Goal: Task Accomplishment & Management: Complete application form

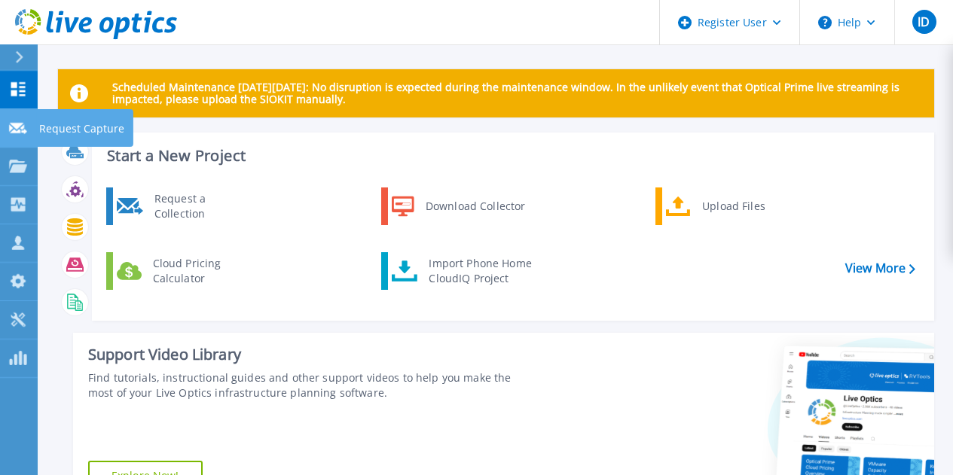
click at [16, 124] on icon at bounding box center [18, 128] width 18 height 11
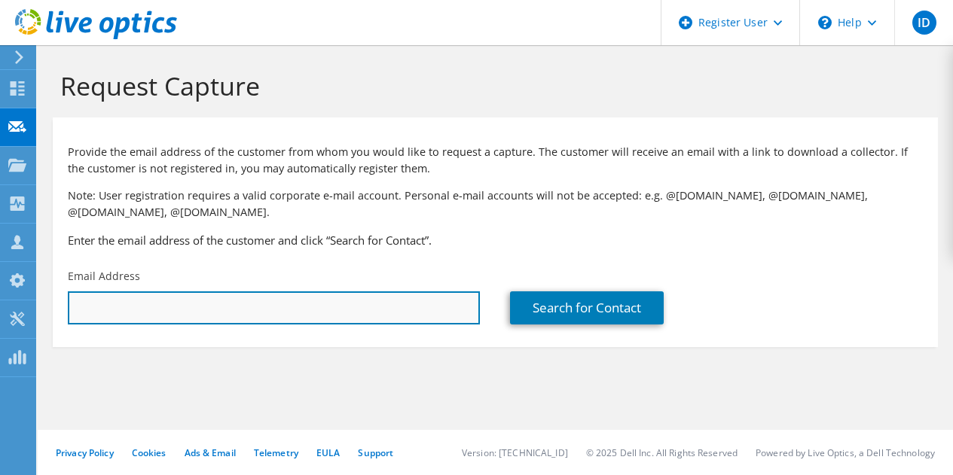
click at [181, 316] on input "text" at bounding box center [274, 307] width 412 height 33
paste input "[EMAIL_ADDRESS][DOMAIN_NAME]"
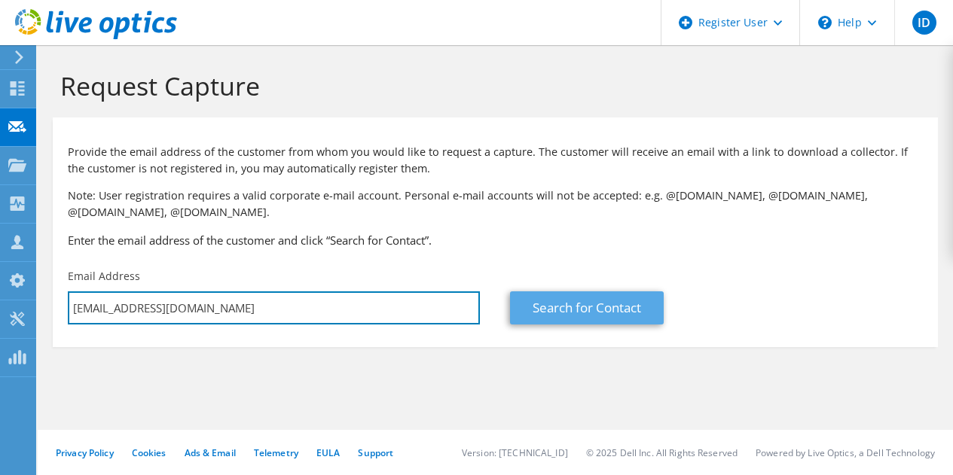
type input "[EMAIL_ADDRESS][DOMAIN_NAME]"
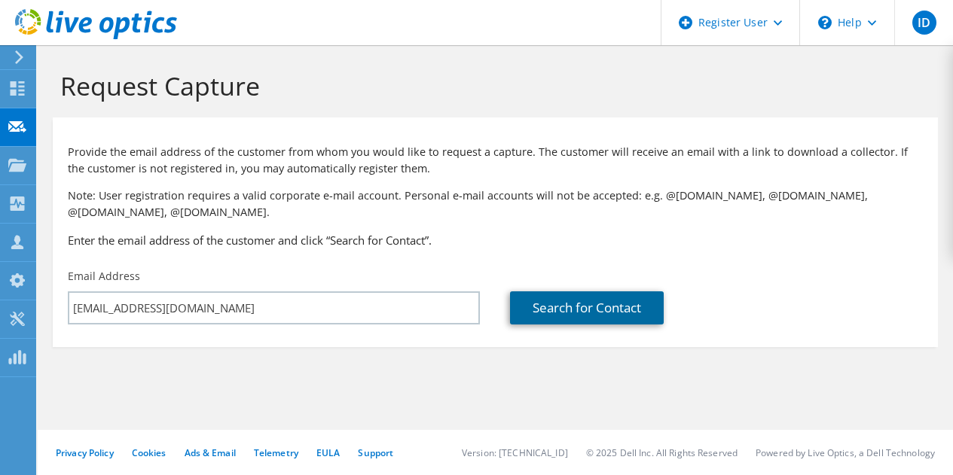
click at [594, 297] on link "Search for Contact" at bounding box center [587, 307] width 154 height 33
type input "GSA CAPITAL PARTNERS LLP"
type input "Mark"
type input "Brading"
type input "United Kingdom"
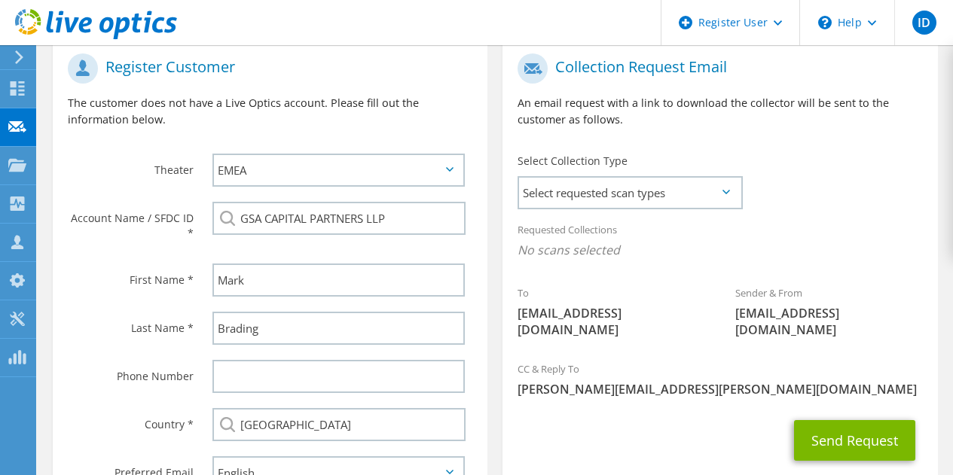
scroll to position [323, 0]
click at [574, 202] on span "Select requested scan types" at bounding box center [629, 194] width 221 height 30
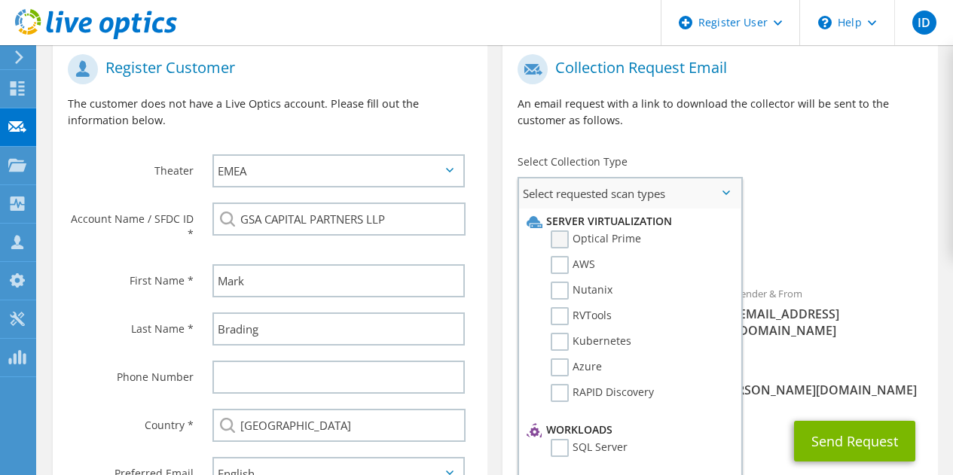
click at [558, 239] on label "Optical Prime" at bounding box center [596, 239] width 90 height 18
click at [0, 0] on input "Optical Prime" at bounding box center [0, 0] width 0 height 0
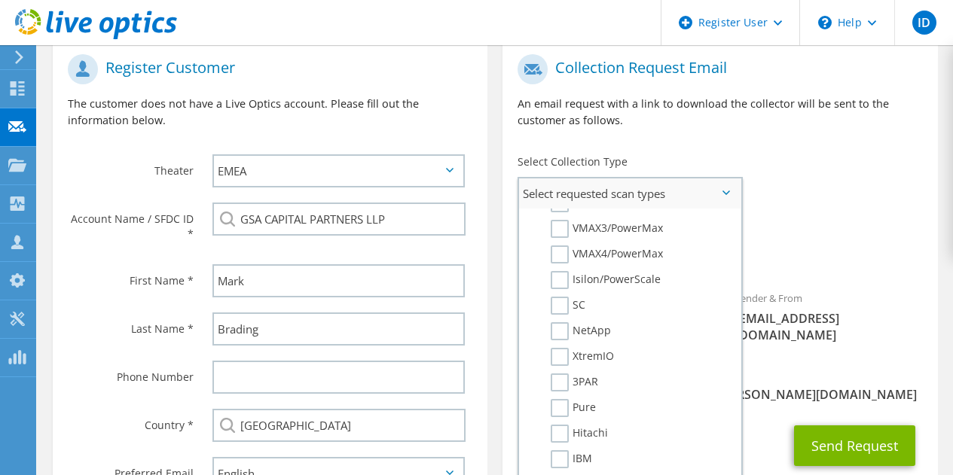
scroll to position [377, 0]
click at [563, 405] on label "Pure" at bounding box center [573, 407] width 45 height 18
click at [0, 0] on input "Pure" at bounding box center [0, 0] width 0 height 0
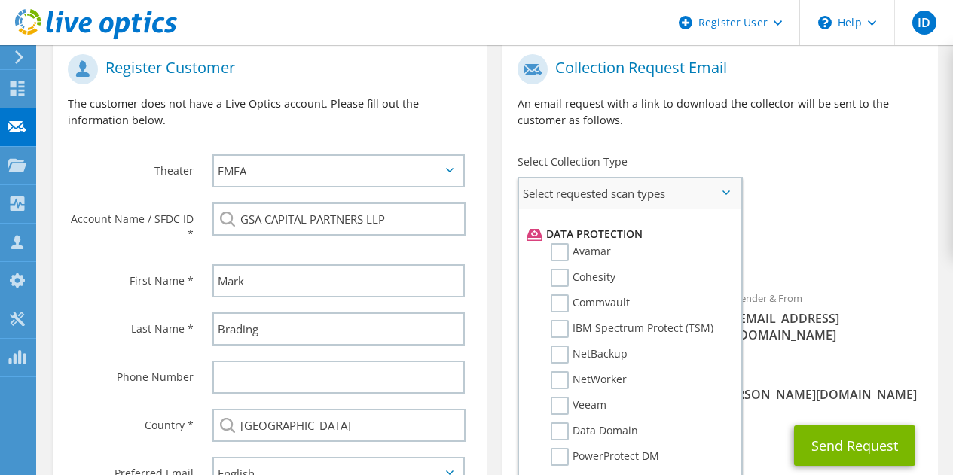
scroll to position [665, 0]
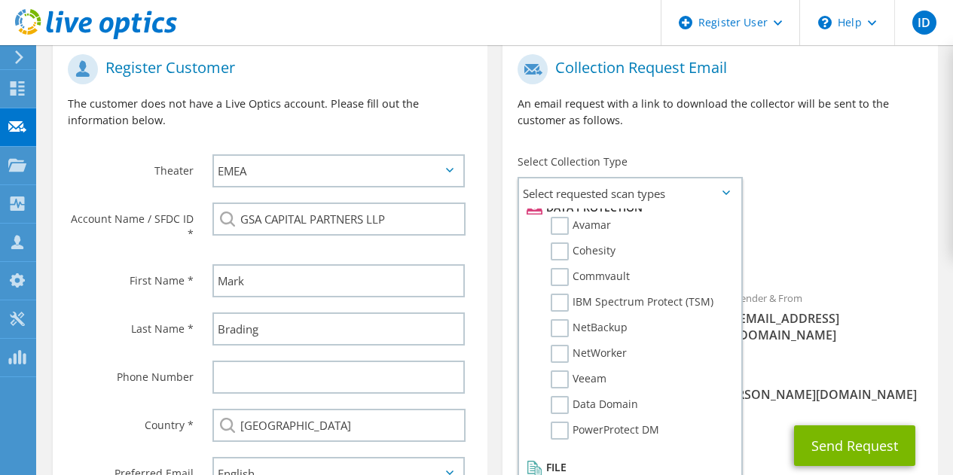
click at [852, 290] on div "Sender & From liveoptics@liveoptics.com" at bounding box center [829, 316] width 218 height 69
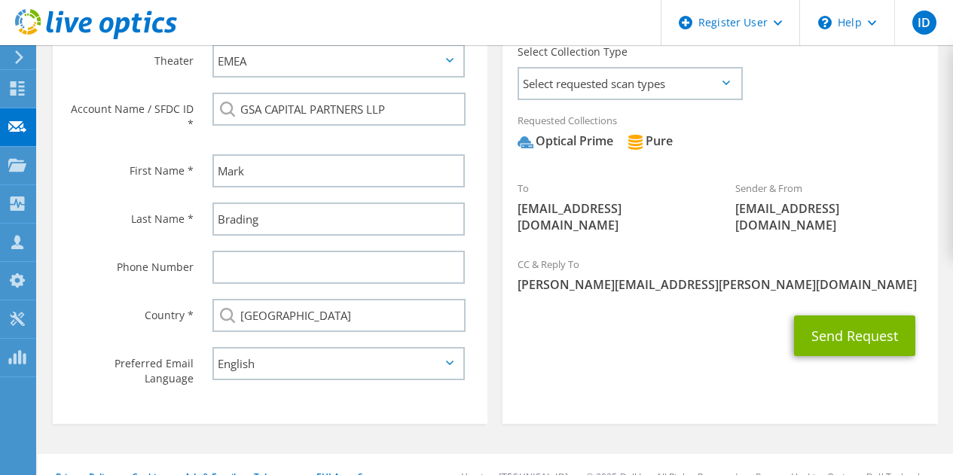
scroll to position [434, 0]
click at [829, 315] on button "Send Request" at bounding box center [854, 335] width 121 height 41
